Goal: Task Accomplishment & Management: Manage account settings

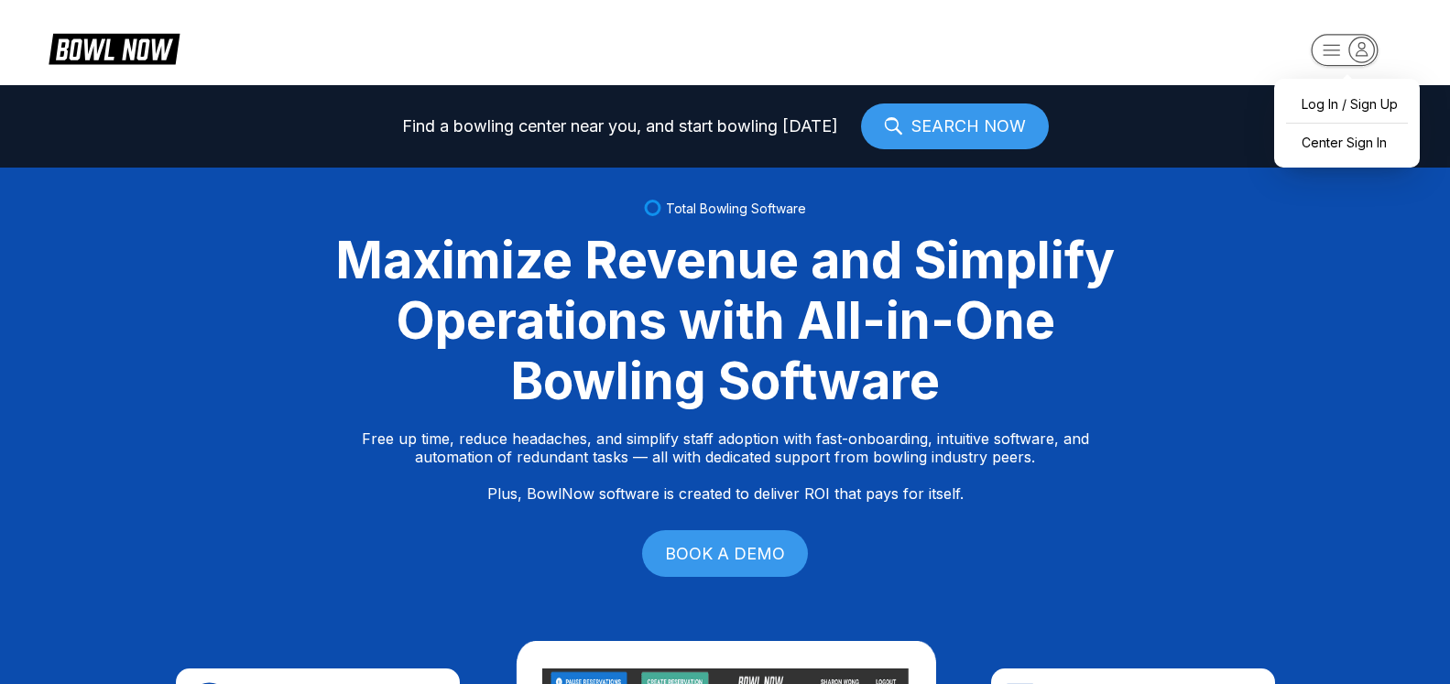
click at [1362, 58] on icon "button" at bounding box center [1362, 49] width 25 height 25
click at [1341, 142] on div "Center Sign In" at bounding box center [1347, 142] width 127 height 32
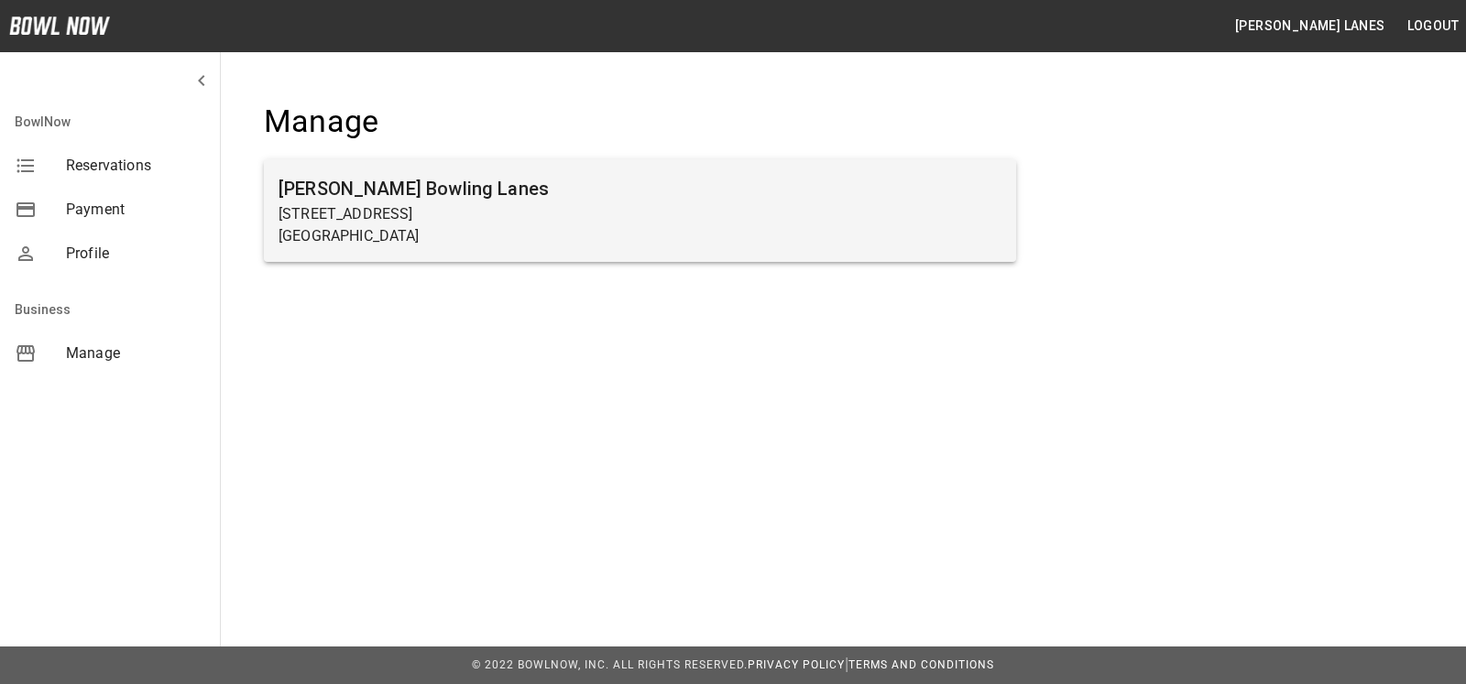
click at [436, 213] on p "[STREET_ADDRESS]" at bounding box center [640, 214] width 723 height 22
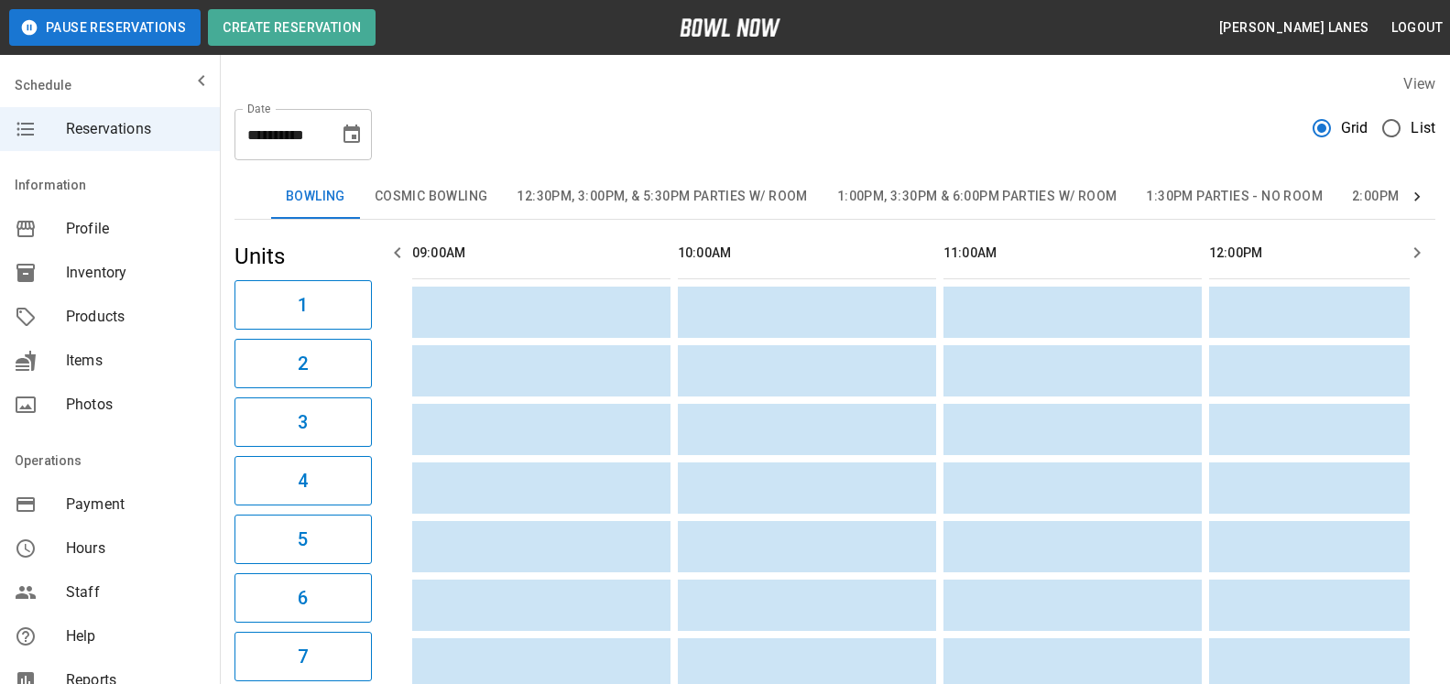
scroll to position [0, 1860]
click at [1414, 132] on span "List" at bounding box center [1423, 128] width 25 height 22
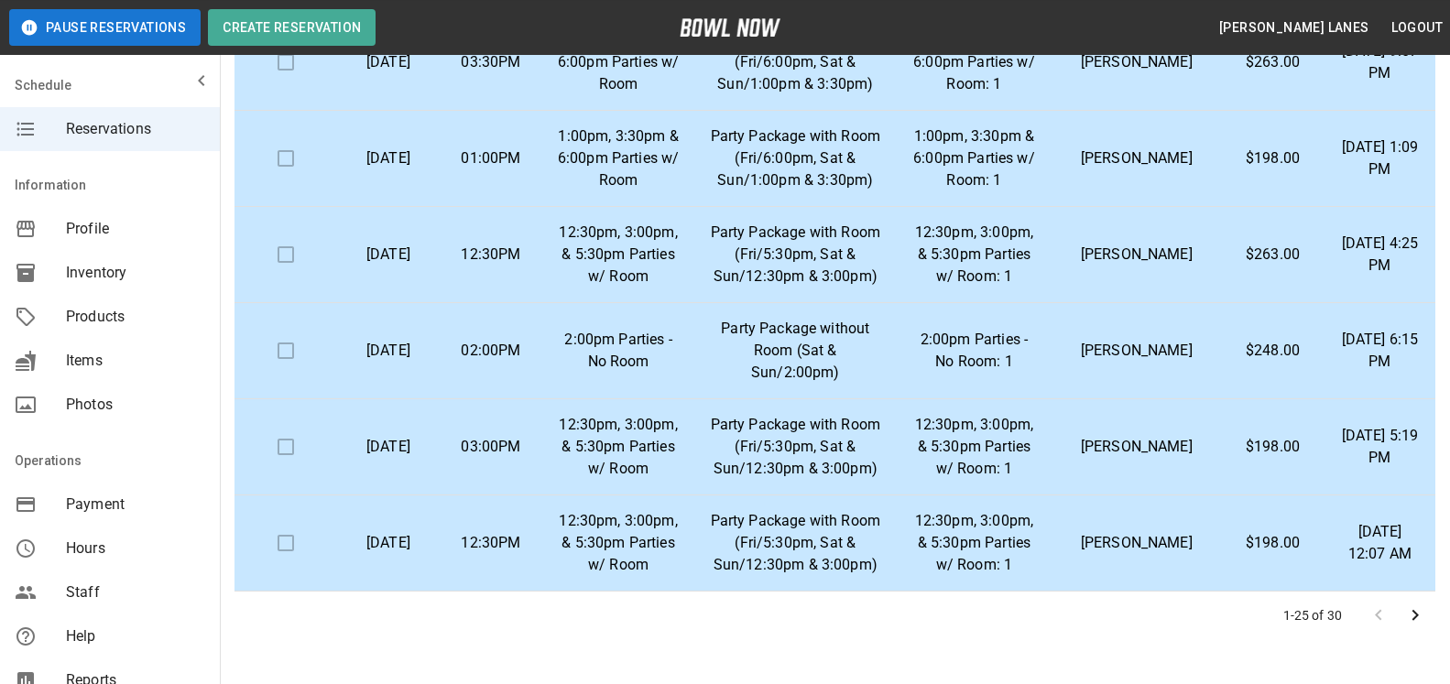
scroll to position [280, 0]
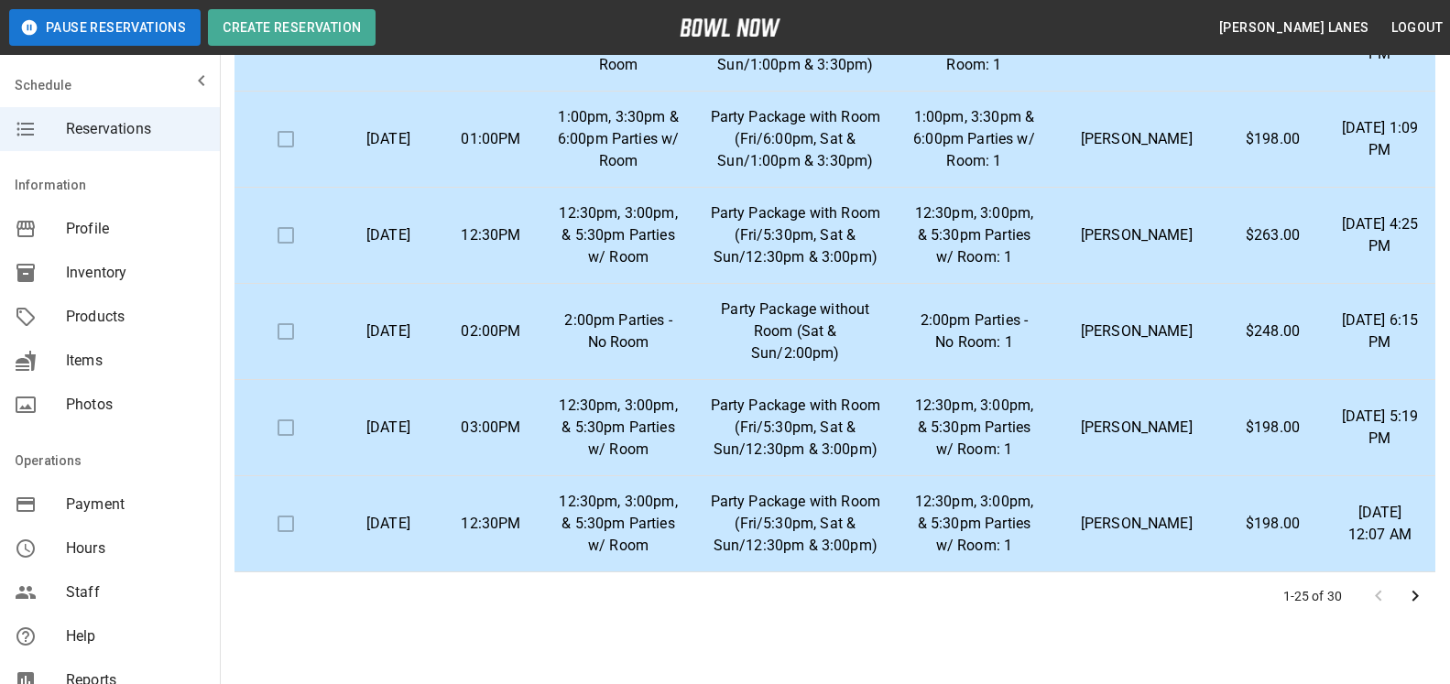
click at [1424, 598] on icon "Go to next page" at bounding box center [1416, 596] width 22 height 22
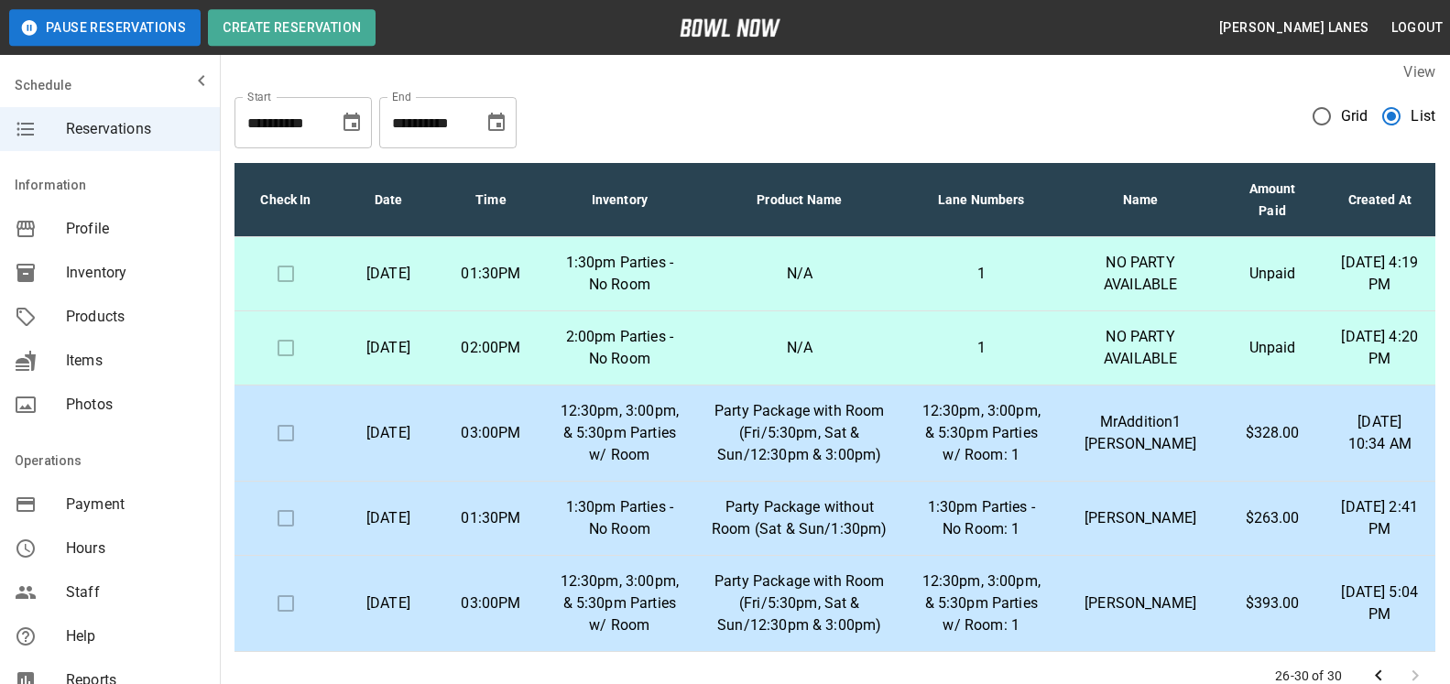
scroll to position [0, 0]
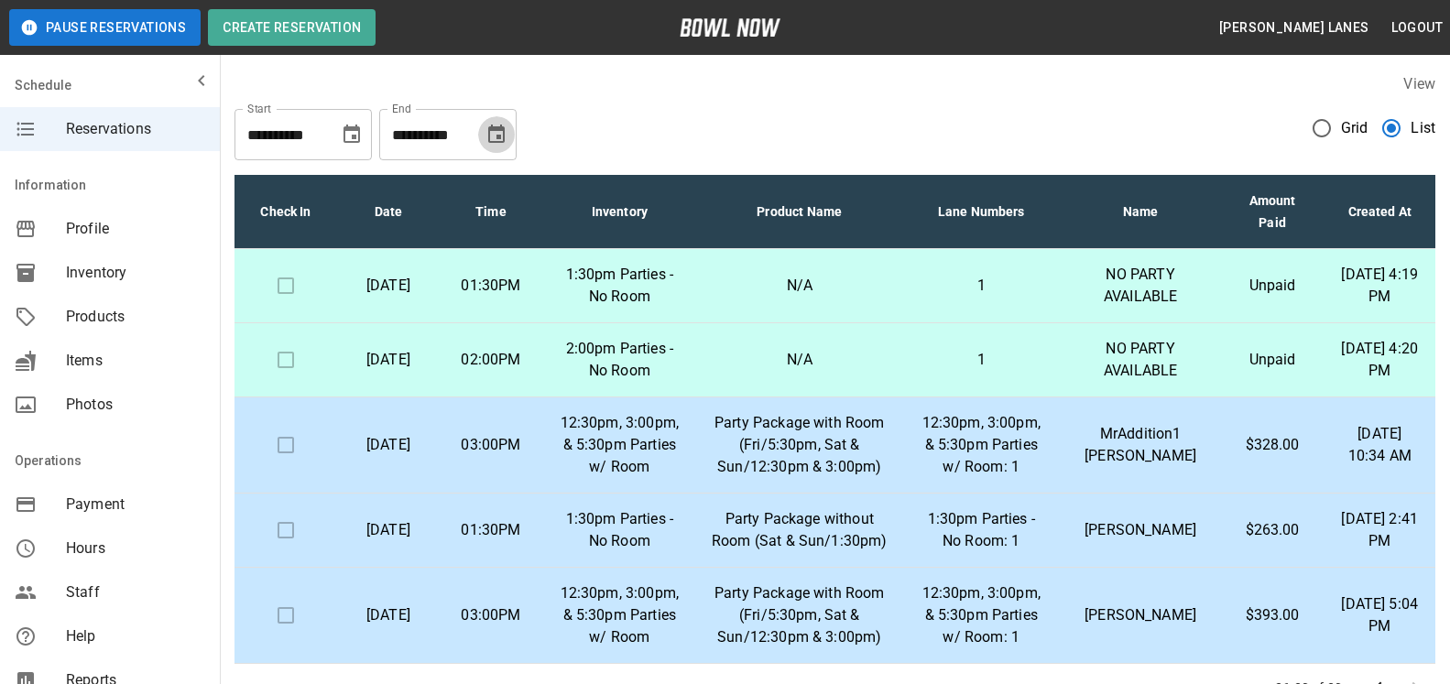
click at [503, 134] on icon "Choose date, selected date is Oct 20, 2025" at bounding box center [496, 134] width 16 height 18
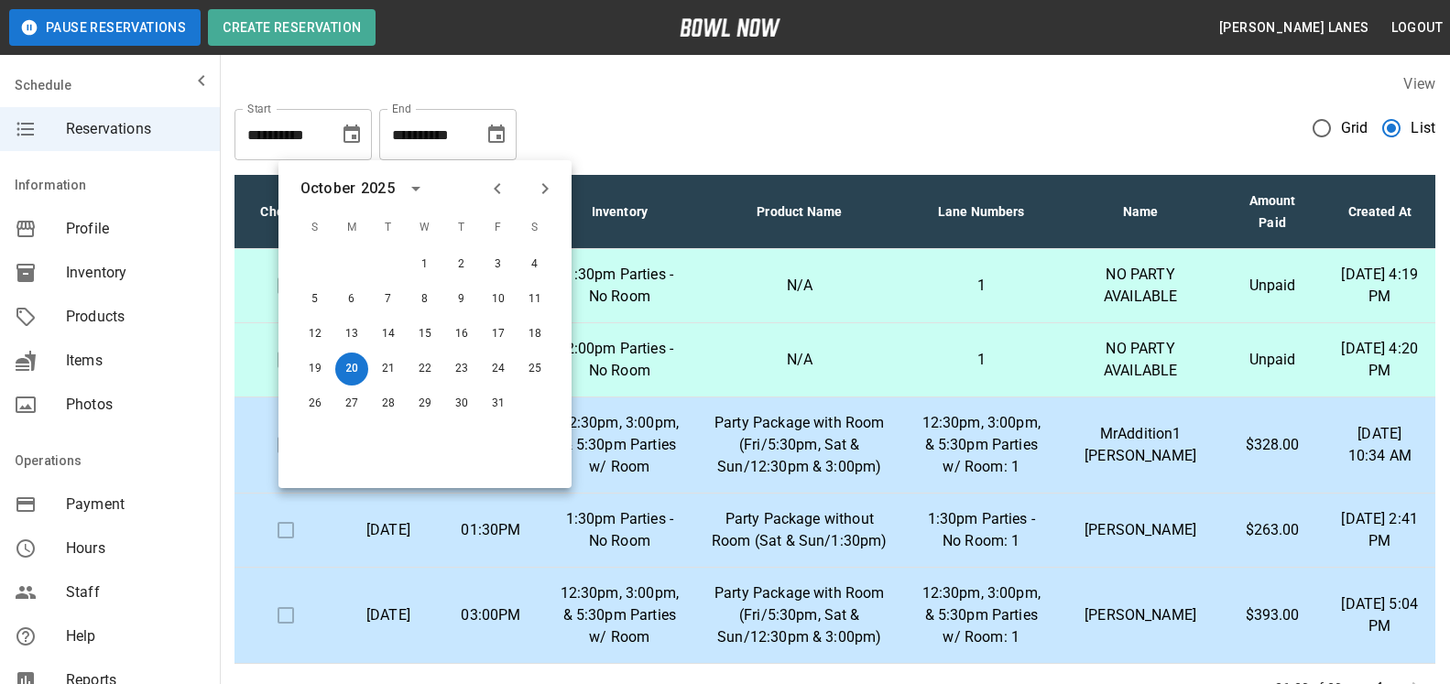
click at [560, 184] on button "Next month" at bounding box center [545, 188] width 31 height 31
click at [537, 409] on button "29" at bounding box center [535, 404] width 33 height 33
type input "**********"
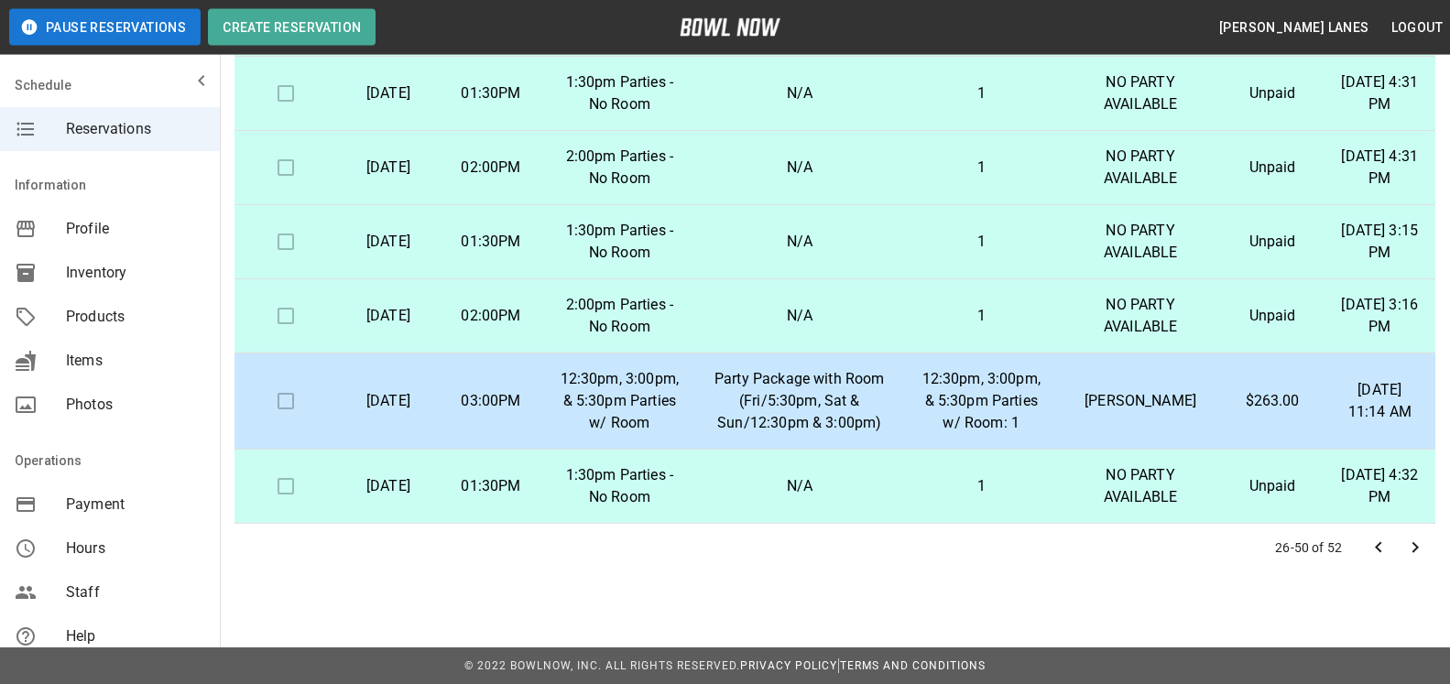
scroll to position [330, 0]
click at [1415, 540] on icon "Go to next page" at bounding box center [1416, 547] width 22 height 22
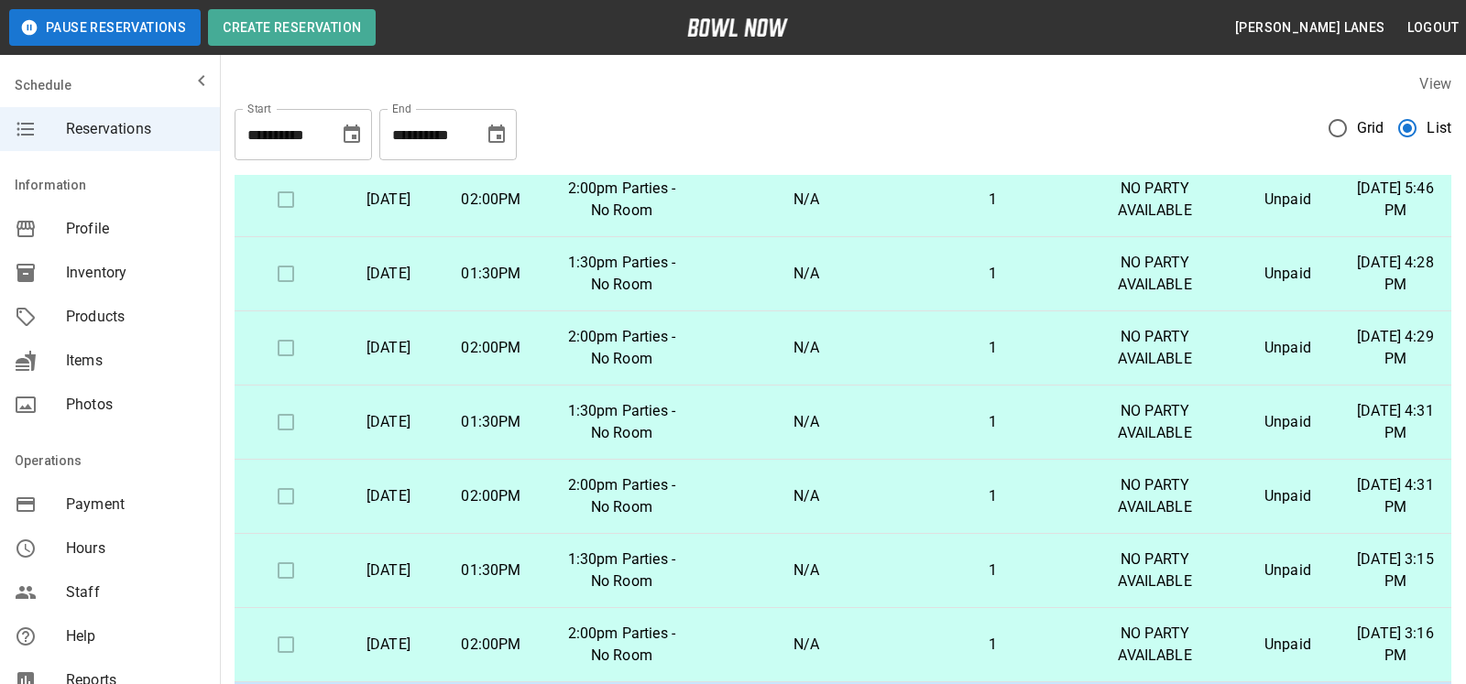
scroll to position [0, 0]
